Goal: Task Accomplishment & Management: Complete application form

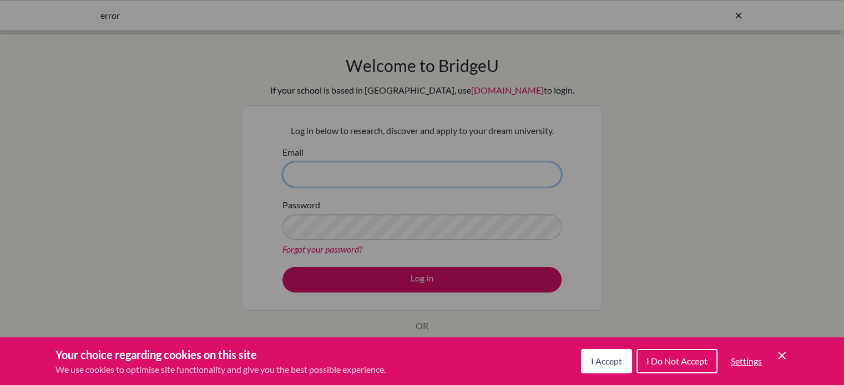
type input "narges.rahimi@blisankara.org"
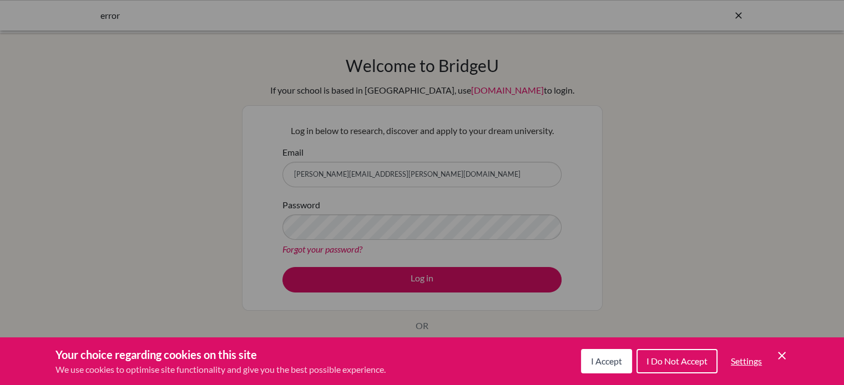
click at [424, 277] on div "Cookie Preferences" at bounding box center [422, 192] width 844 height 385
click at [612, 364] on span "I Accept" at bounding box center [606, 361] width 31 height 11
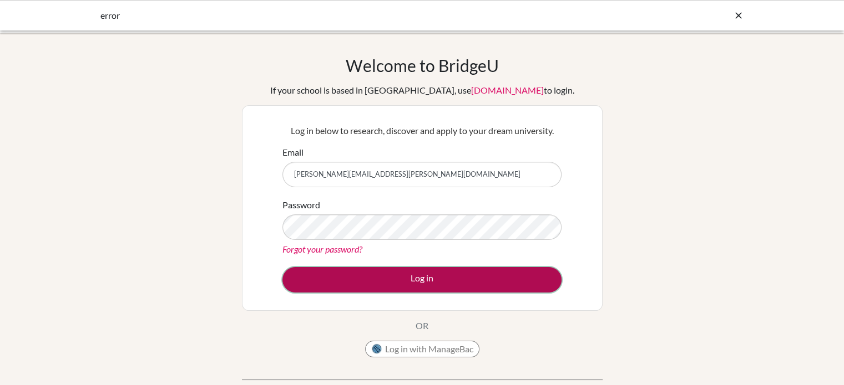
click at [433, 277] on button "Log in" at bounding box center [421, 280] width 279 height 26
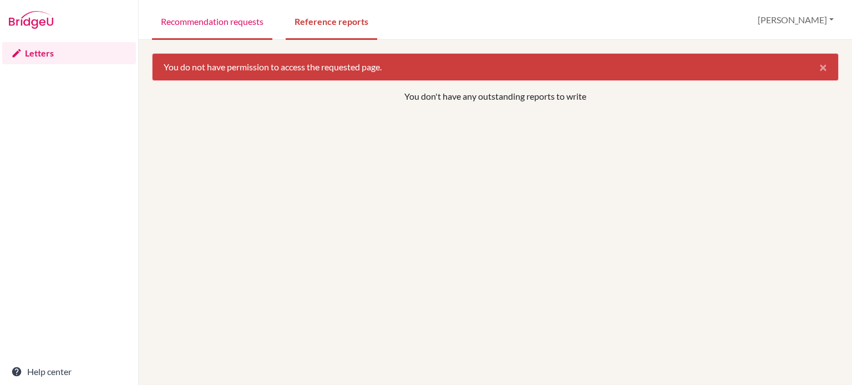
click at [217, 29] on link "Recommendation requests" at bounding box center [212, 21] width 120 height 38
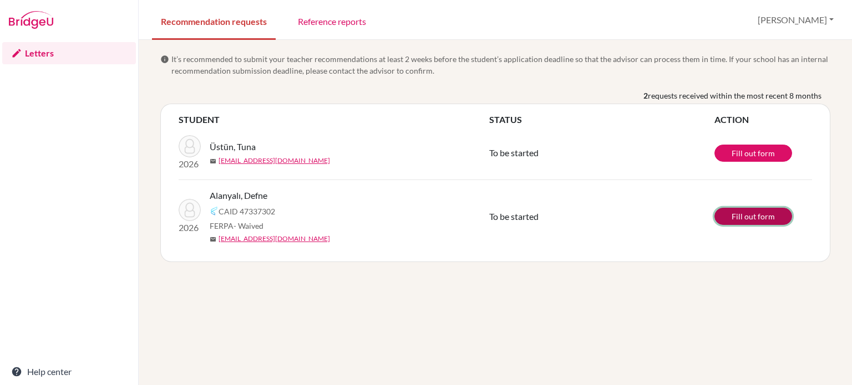
click at [748, 212] on link "Fill out form" at bounding box center [753, 216] width 78 height 17
